Goal: Entertainment & Leisure: Consume media (video, audio)

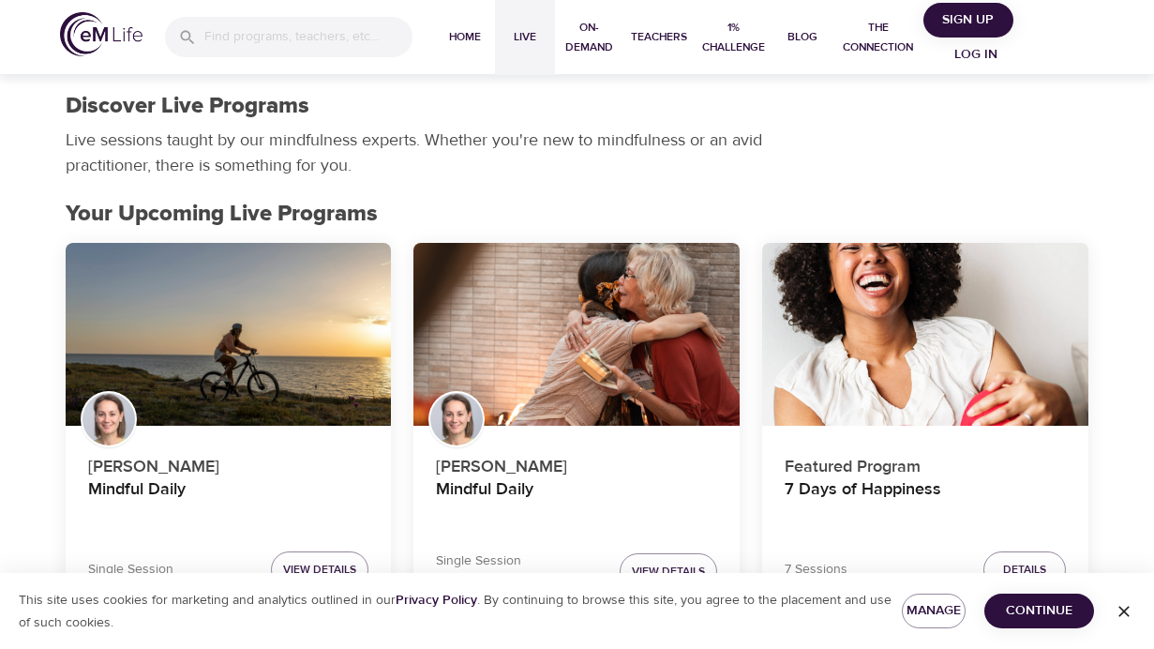
scroll to position [940, 0]
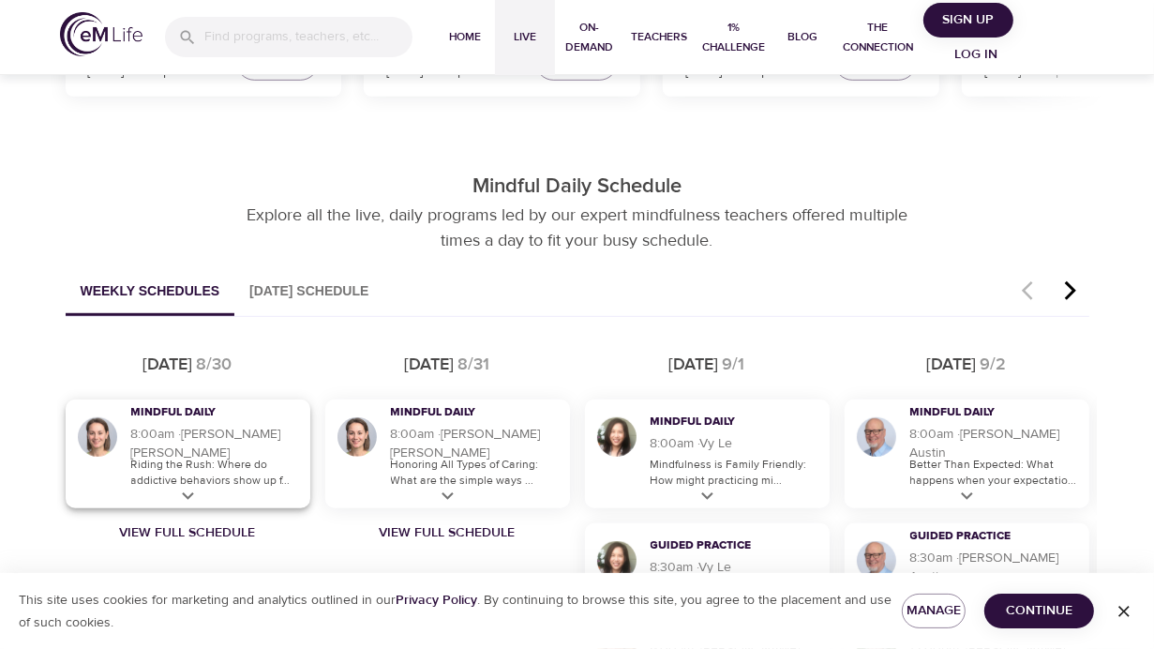
click at [186, 498] on icon at bounding box center [188, 495] width 12 height 7
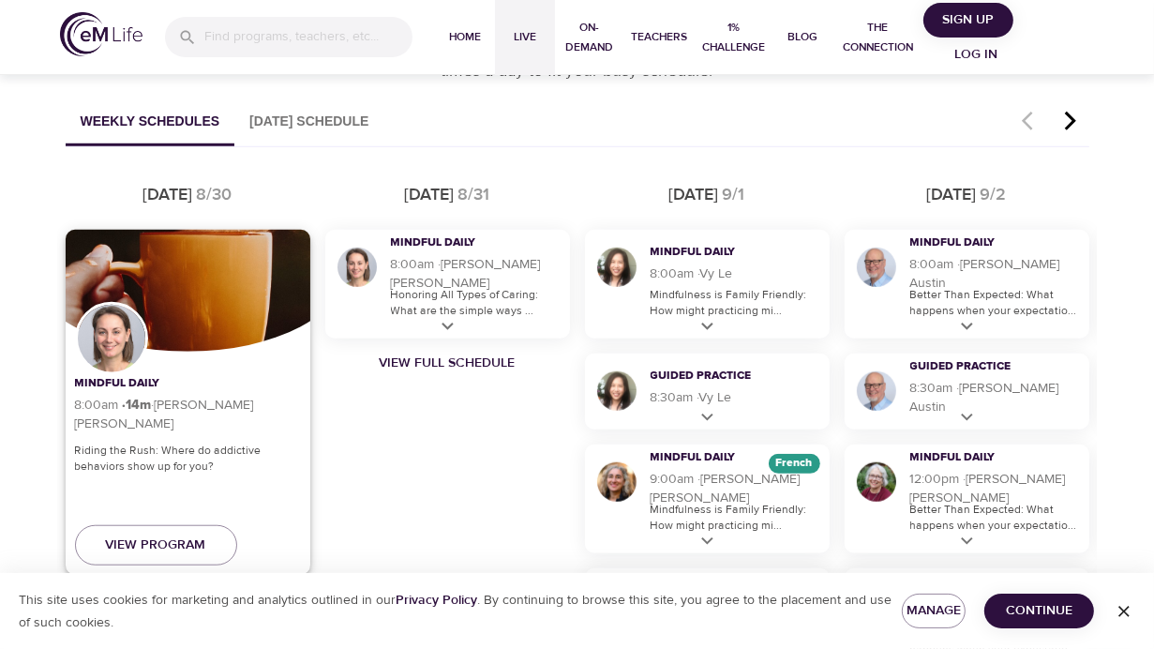
scroll to position [1127, 0]
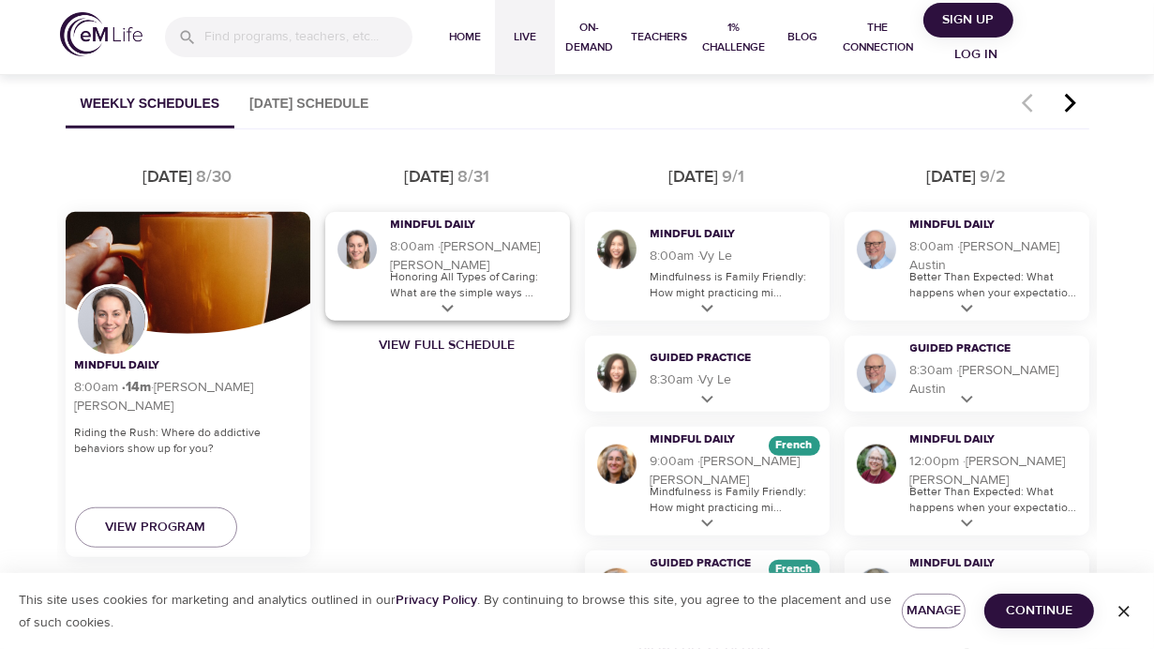
click at [444, 307] on icon at bounding box center [447, 308] width 12 height 7
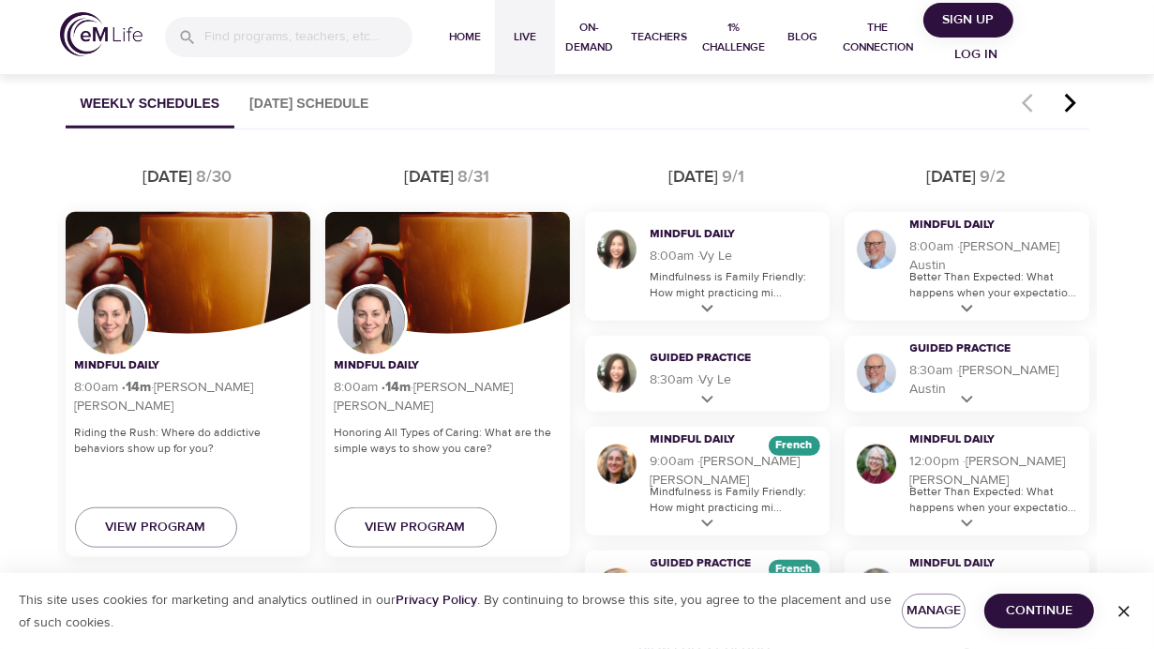
click at [318, 161] on div "[DATE]" at bounding box center [448, 176] width 260 height 39
click at [963, 307] on icon at bounding box center [967, 308] width 12 height 7
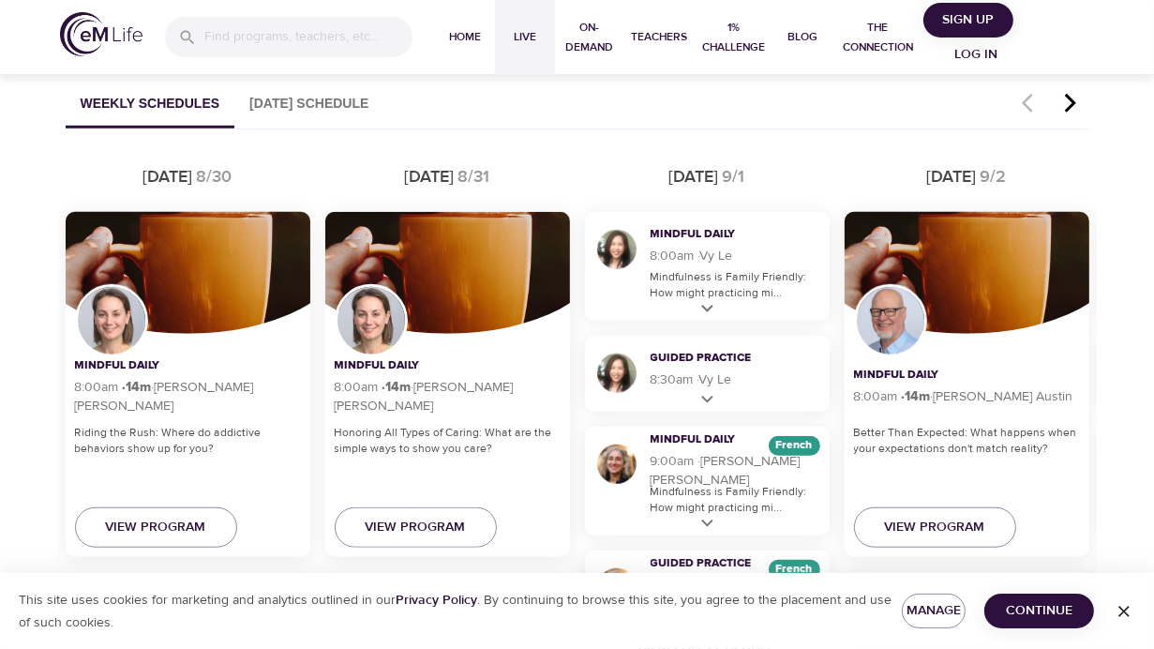
click at [857, 178] on div "[DATE]" at bounding box center [967, 176] width 260 height 39
click at [1051, 377] on div "Mindful Daily" at bounding box center [967, 374] width 226 height 22
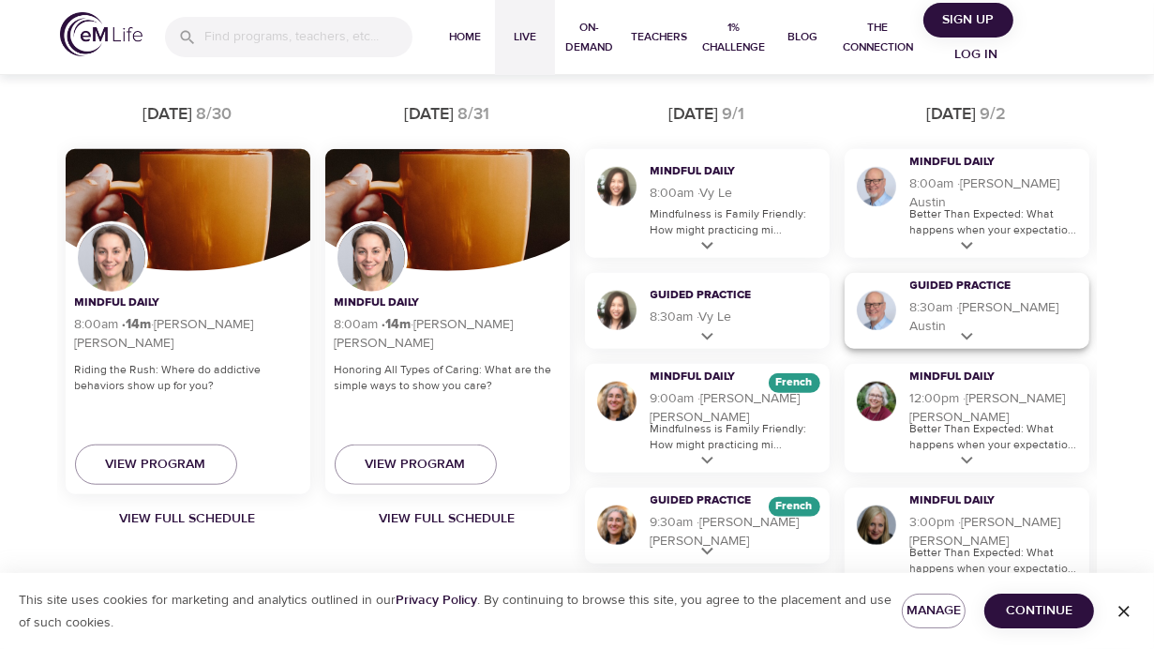
scroll to position [1221, 0]
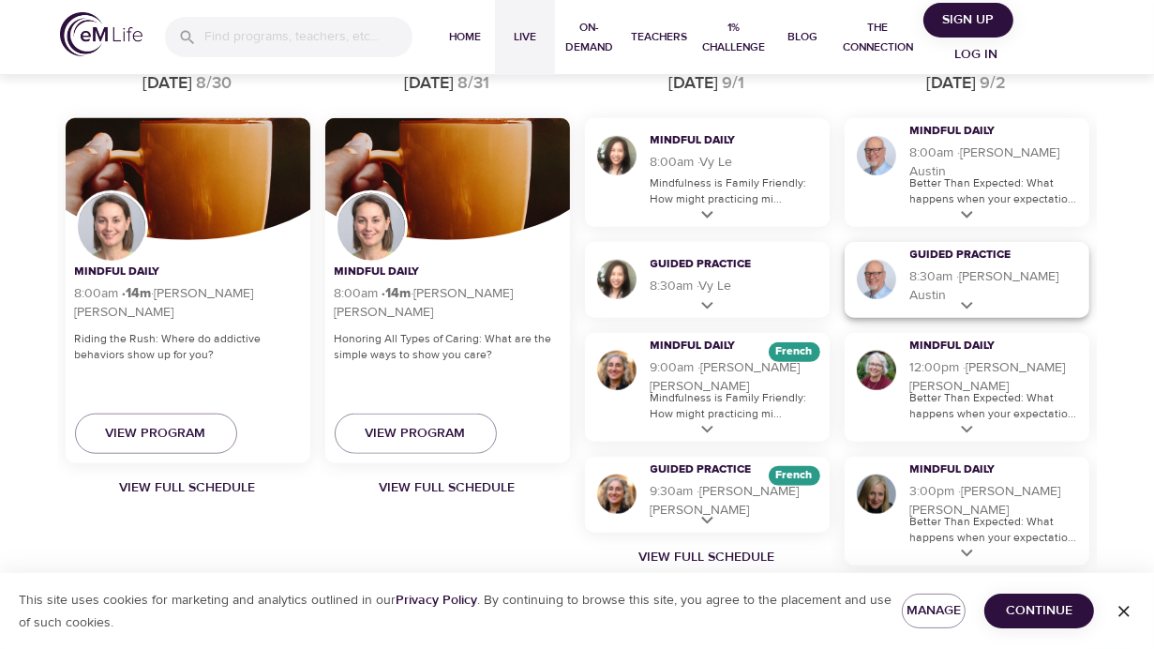
click at [961, 306] on icon at bounding box center [966, 305] width 23 height 23
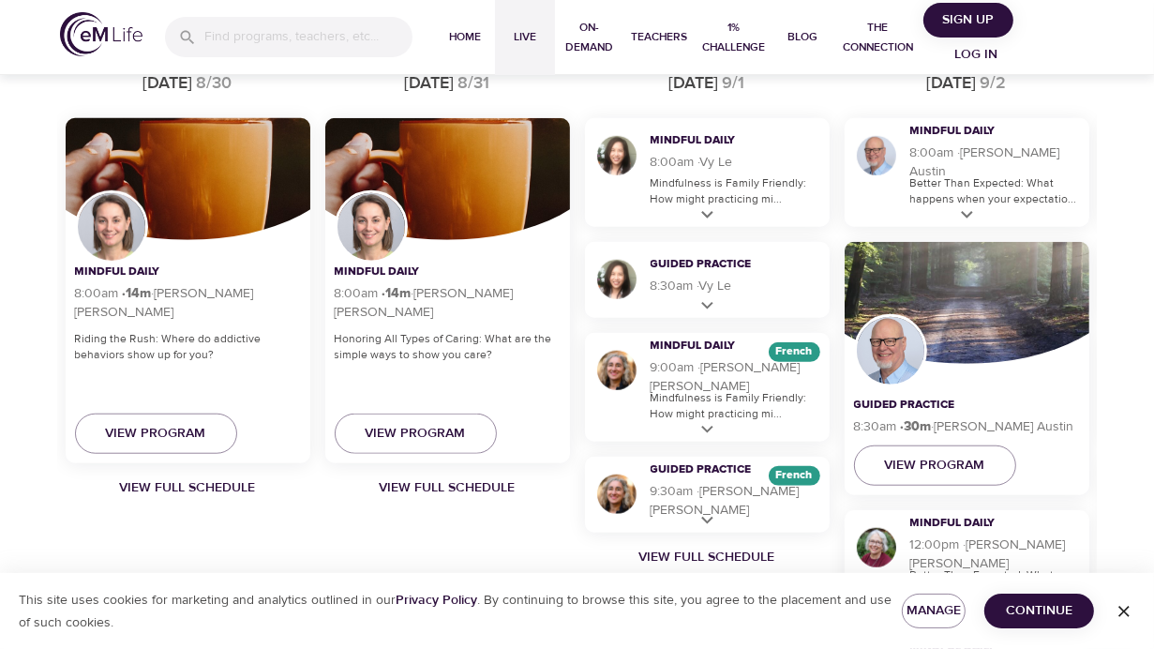
click at [986, 310] on div at bounding box center [966, 279] width 318 height 169
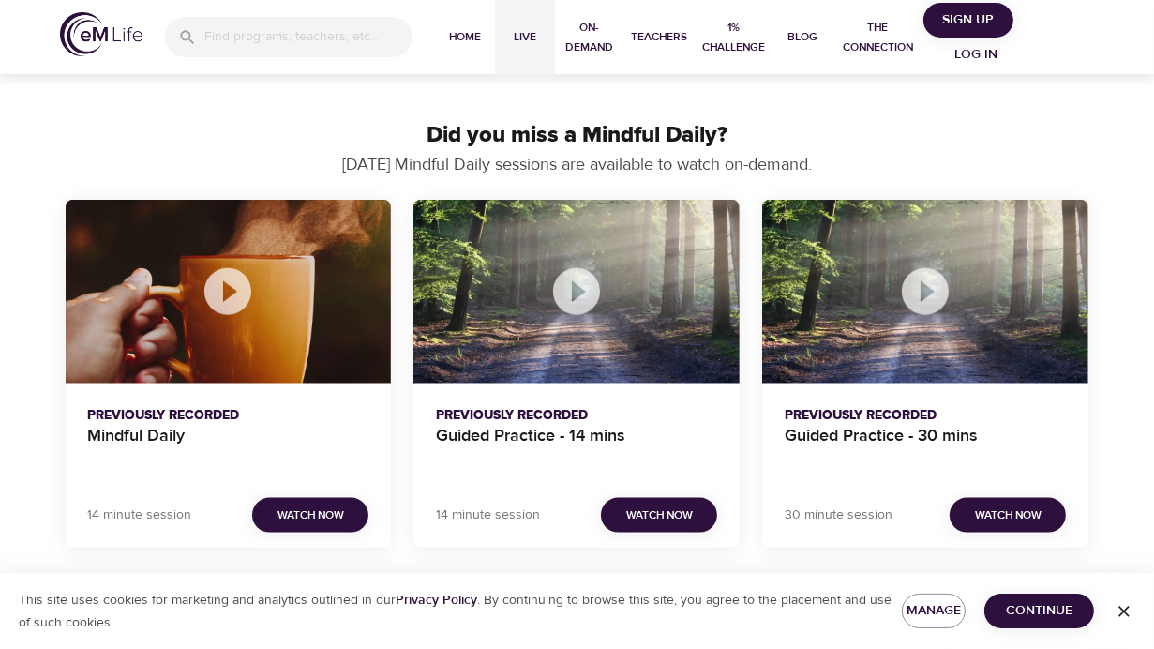
scroll to position [1783, 0]
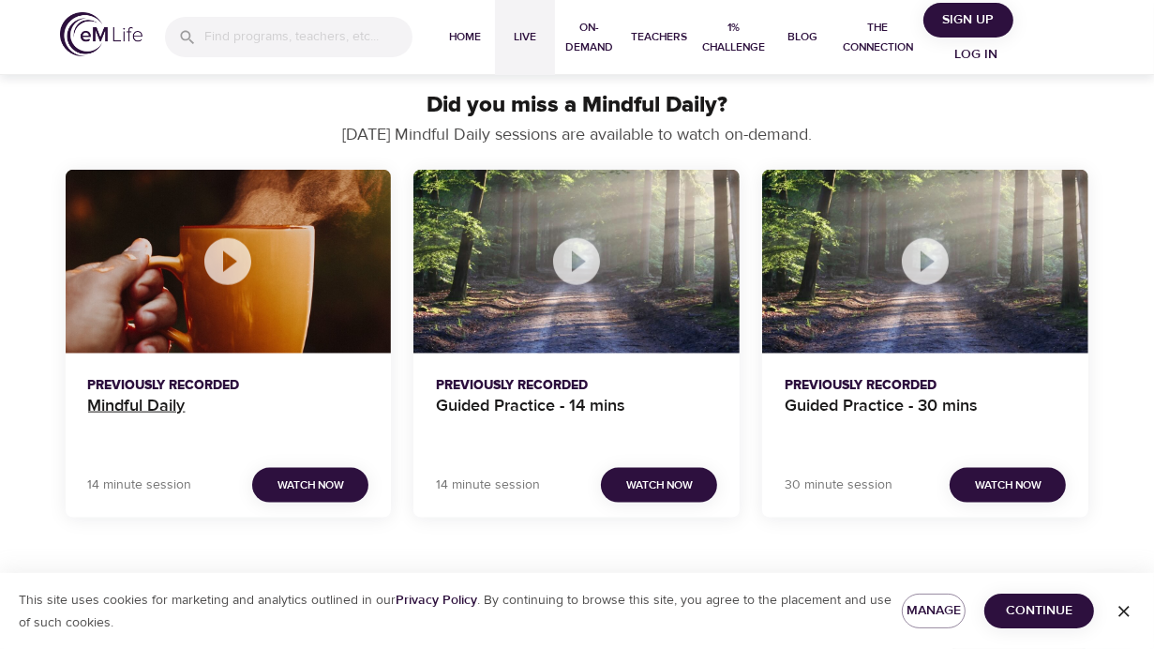
click at [173, 410] on h4 "Mindful Daily" at bounding box center [228, 417] width 281 height 45
